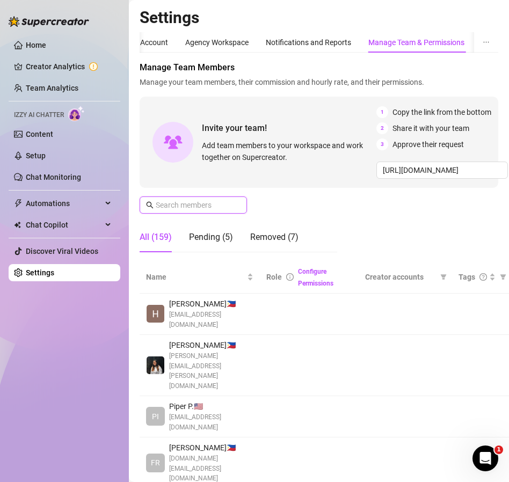
click at [186, 204] on input "text" at bounding box center [194, 205] width 76 height 12
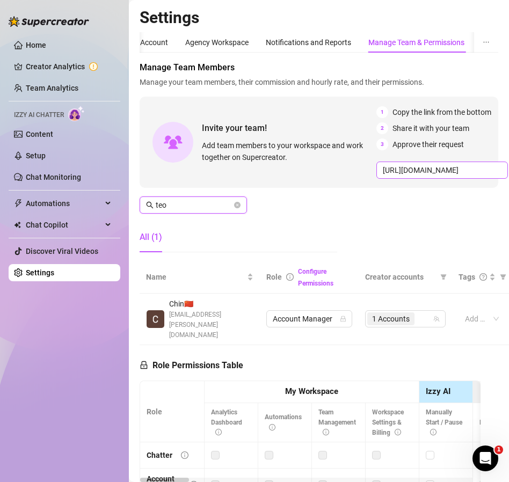
type input "teo"
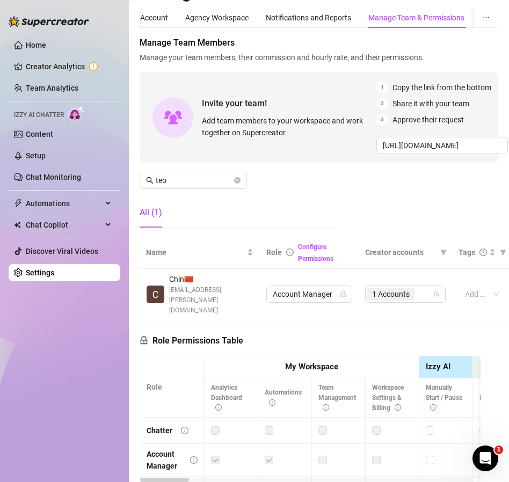
scroll to position [26, 0]
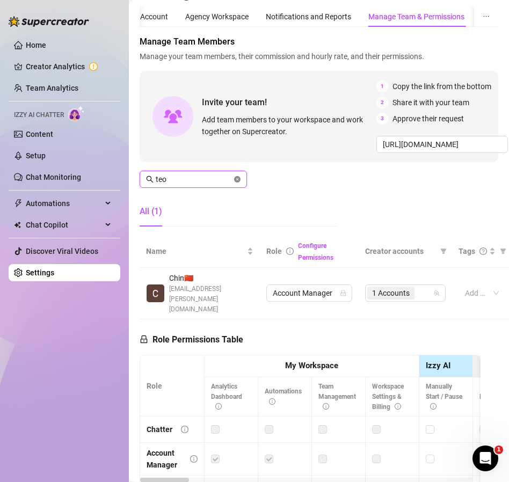
click at [236, 178] on icon "close-circle" at bounding box center [237, 179] width 6 height 6
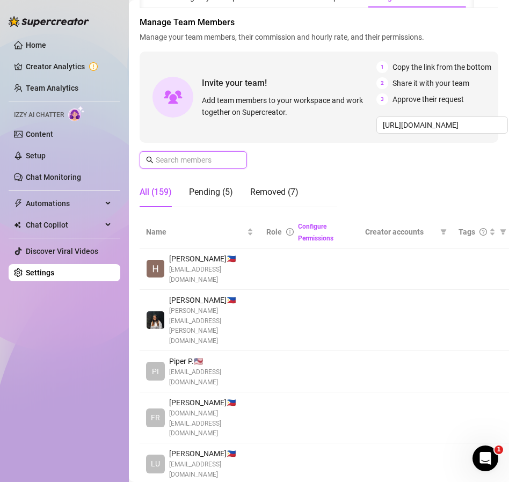
scroll to position [0, 0]
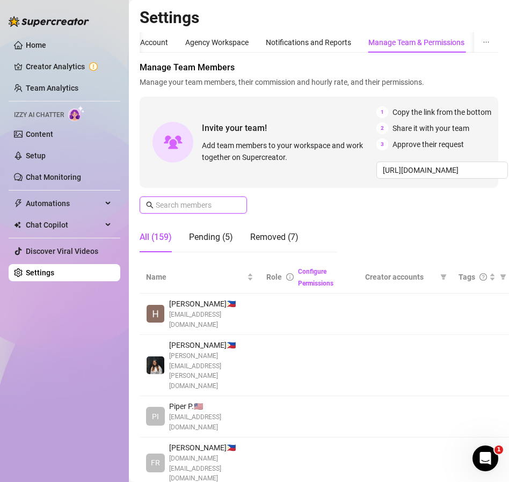
click at [204, 207] on input "text" at bounding box center [194, 205] width 76 height 12
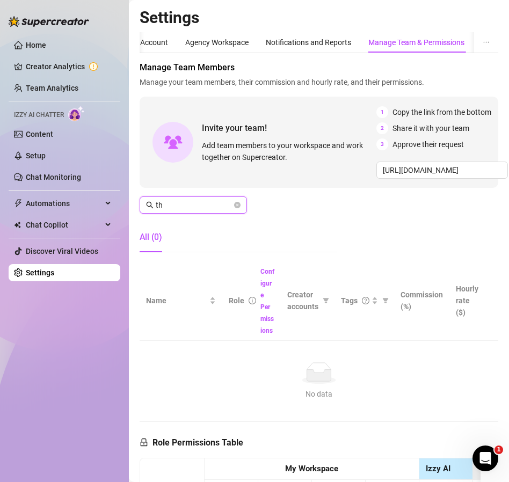
type input "t"
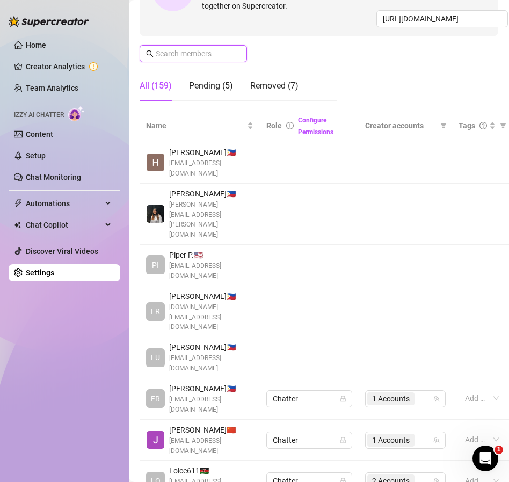
scroll to position [307, 0]
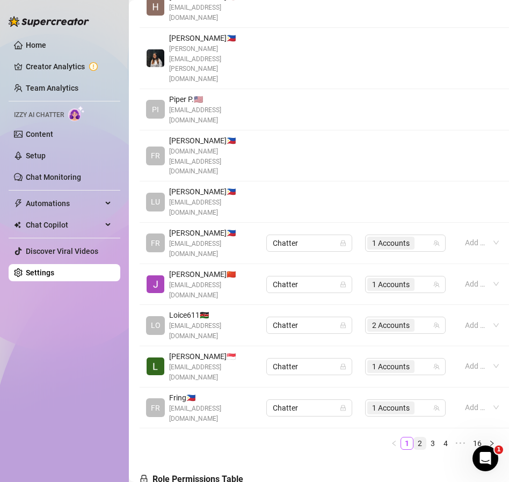
click at [414, 438] on link "2" at bounding box center [420, 444] width 12 height 12
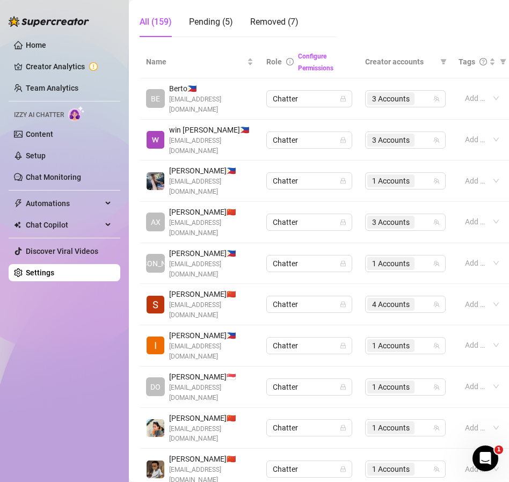
scroll to position [214, 0]
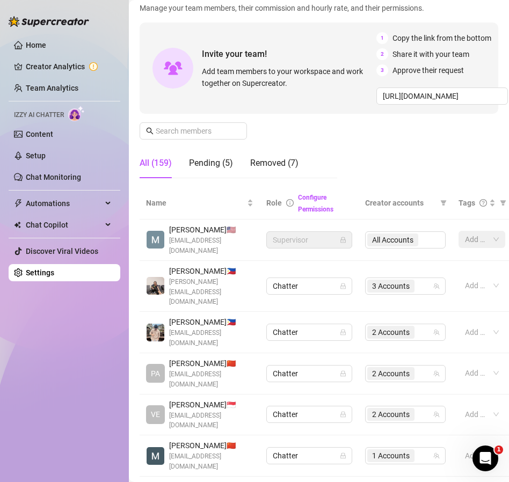
scroll to position [0, 0]
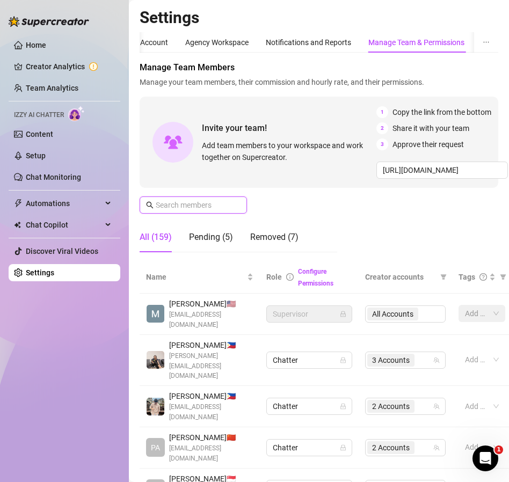
click at [192, 203] on input "text" at bounding box center [194, 205] width 76 height 12
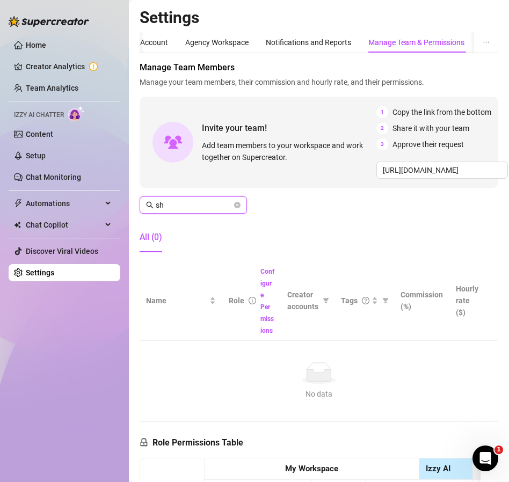
type input "s"
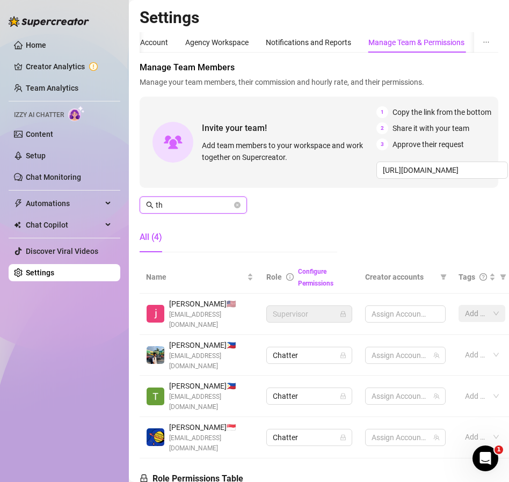
type input "t"
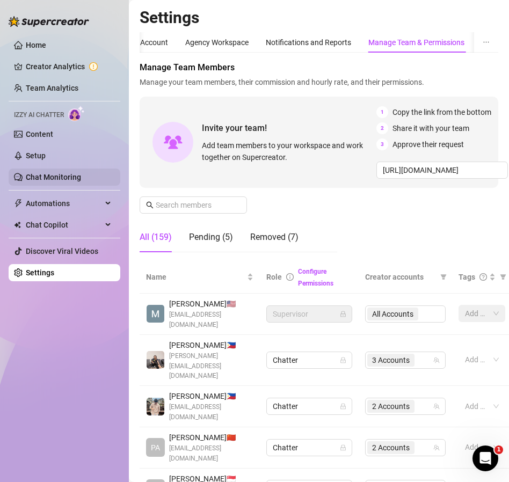
click at [58, 182] on link "Chat Monitoring" at bounding box center [53, 177] width 55 height 9
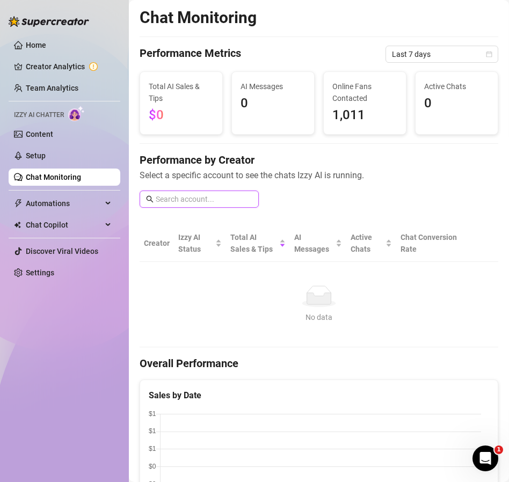
click at [180, 202] on input "text" at bounding box center [204, 199] width 97 height 12
type input "teo"
click at [72, 87] on link "Team Analytics" at bounding box center [52, 88] width 53 height 9
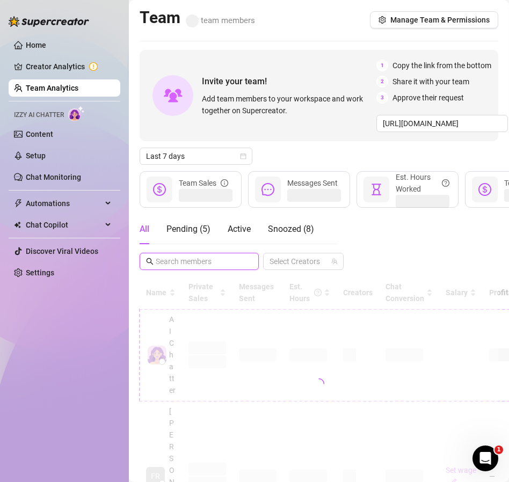
click at [197, 262] on input "text" at bounding box center [200, 262] width 88 height 12
click at [221, 264] on input "teo" at bounding box center [200, 262] width 88 height 12
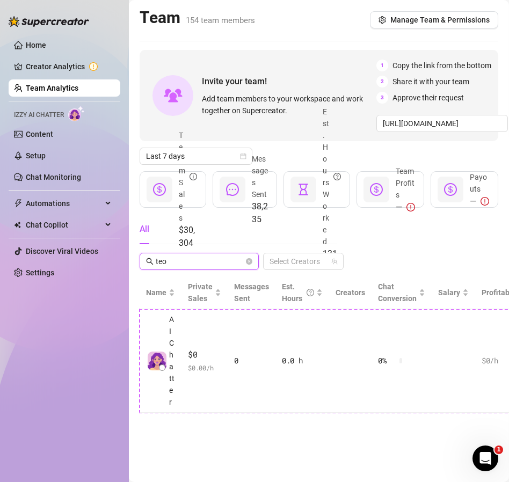
type input "teo"
click at [246, 257] on span at bounding box center [249, 262] width 6 height 12
click at [248, 259] on icon "close-circle" at bounding box center [249, 261] width 6 height 6
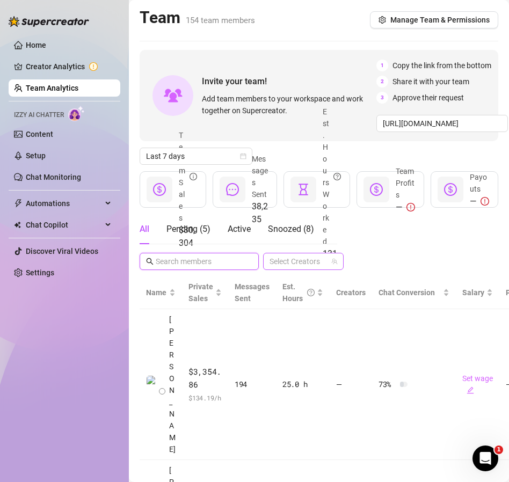
click at [302, 259] on div at bounding box center [297, 261] width 65 height 15
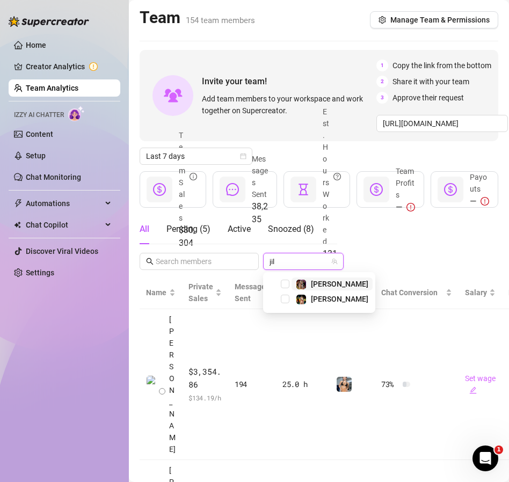
type input "[PERSON_NAME]"
click at [285, 283] on span "Select tree node" at bounding box center [285, 284] width 9 height 9
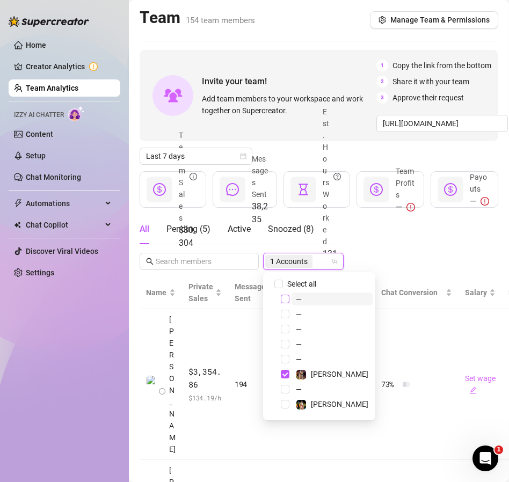
click at [284, 298] on span "Select tree node" at bounding box center [285, 299] width 9 height 9
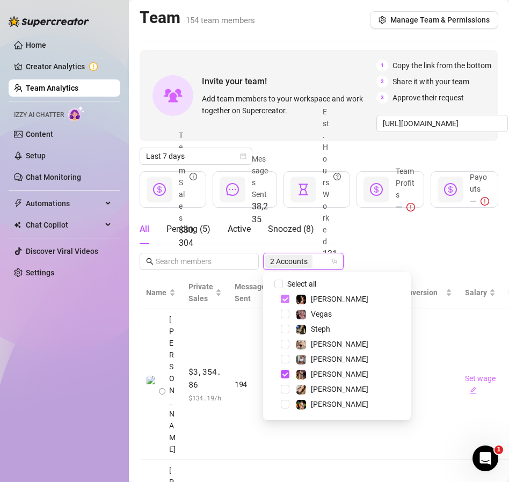
click at [282, 300] on span "Select tree node" at bounding box center [285, 299] width 9 height 9
click at [285, 407] on span "Select tree node" at bounding box center [285, 404] width 9 height 9
click at [406, 250] on div "All Pending ( 5 ) Active Snoozed ( 8 ) 2 Accounts" at bounding box center [319, 242] width 359 height 56
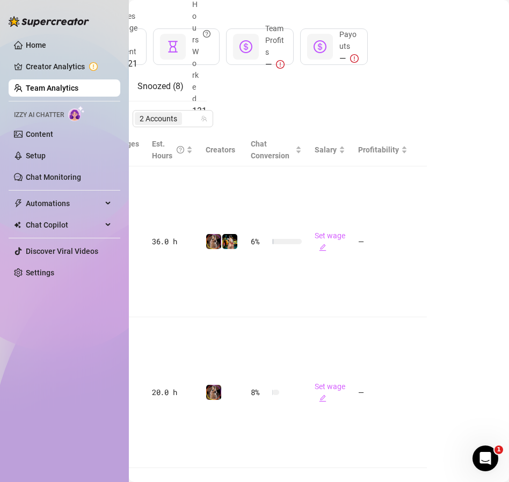
scroll to position [143, 0]
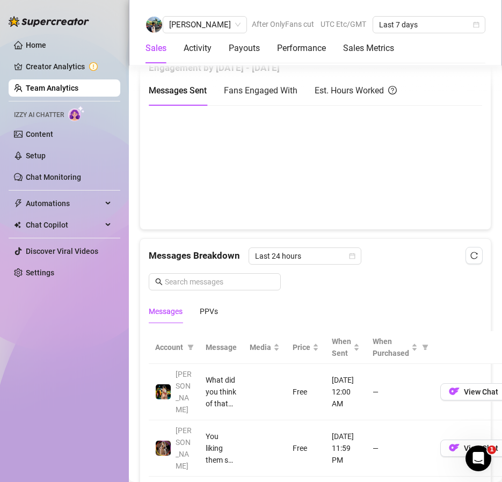
scroll to position [596, 0]
